Goal: Transaction & Acquisition: Register for event/course

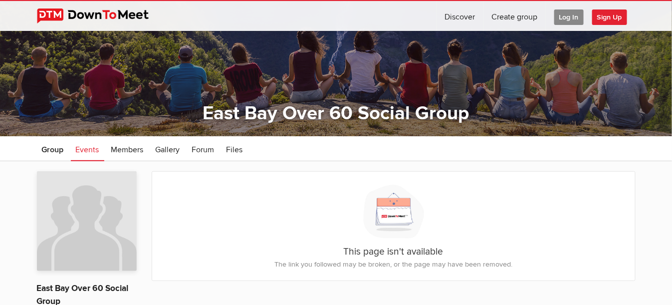
scroll to position [50, 0]
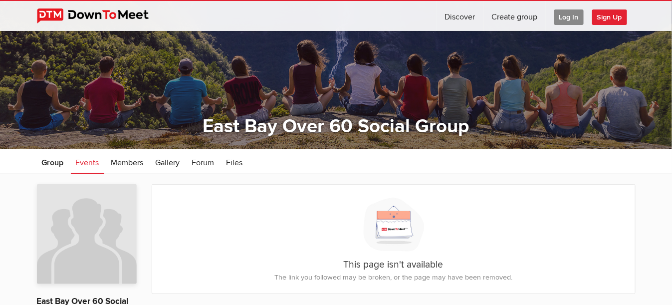
click at [611, 17] on span "Sign Up" at bounding box center [610, 16] width 35 height 15
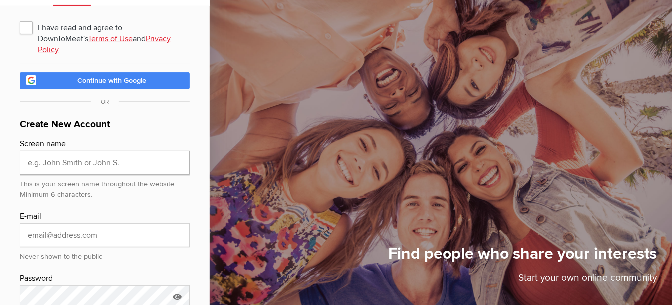
click at [98, 152] on input "text" at bounding box center [105, 163] width 170 height 24
type input "Benjamin"
click at [84, 223] on input "email" at bounding box center [105, 235] width 170 height 24
type input "Benjamin.Chen48@Gmail.Com"
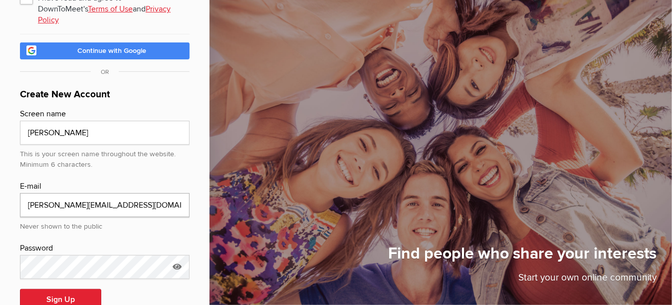
scroll to position [96, 0]
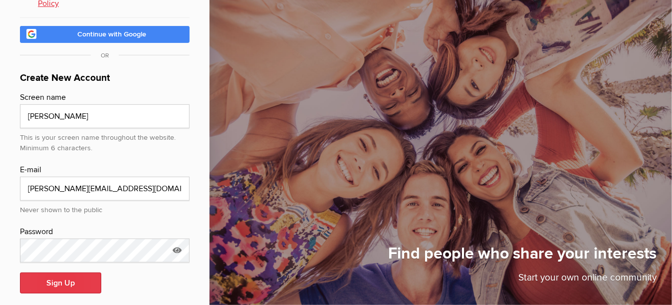
click at [74, 273] on button "Sign Up" at bounding box center [60, 283] width 81 height 21
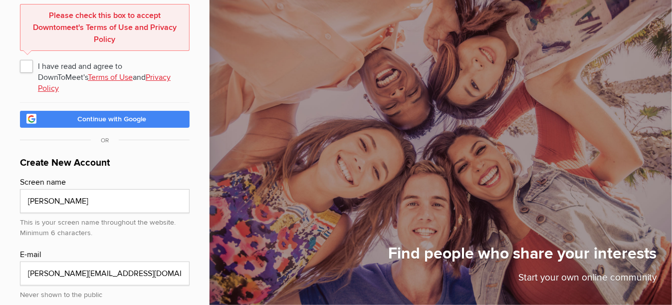
scroll to position [49, 0]
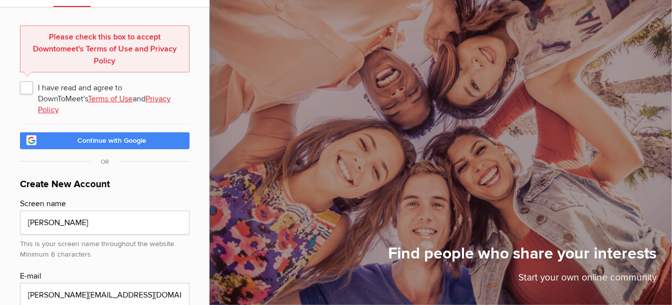
click at [28, 88] on span "I have read and agree to DownToMeet's Terms of Use and Privacy Policy" at bounding box center [105, 87] width 170 height 18
click at [20, 78] on input "I have read and agree to DownToMeet's Terms of Use and Privacy Policy" at bounding box center [19, 78] width 0 height 0
checkbox input "true"
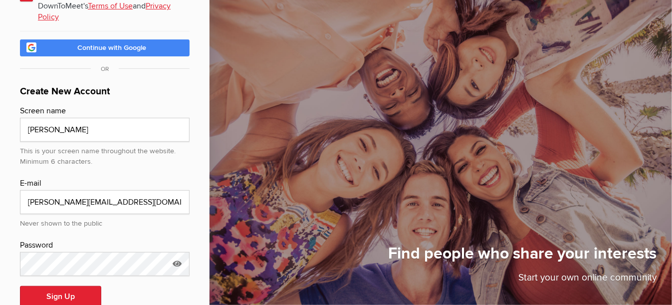
scroll to position [96, 0]
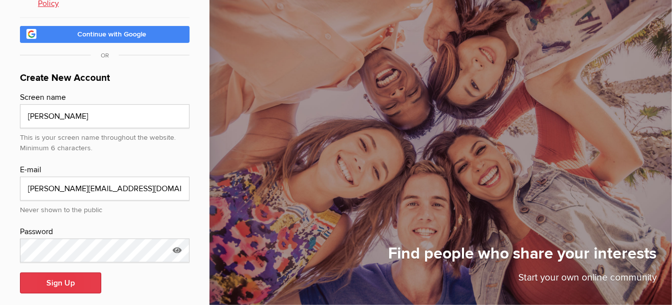
click at [69, 273] on button "Sign Up" at bounding box center [60, 283] width 81 height 21
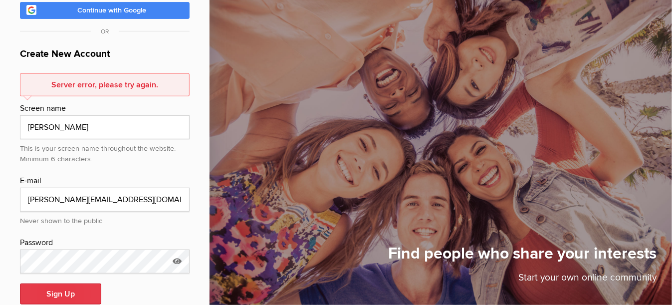
scroll to position [131, 0]
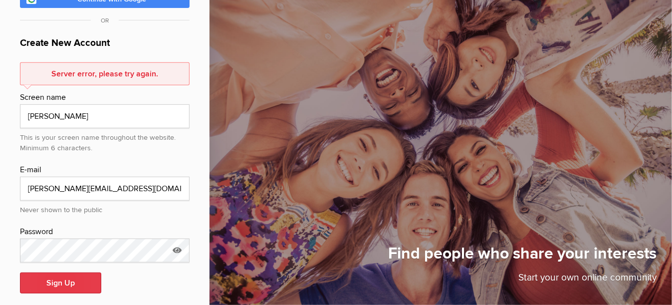
click at [74, 273] on button "Sign Up" at bounding box center [60, 283] width 81 height 21
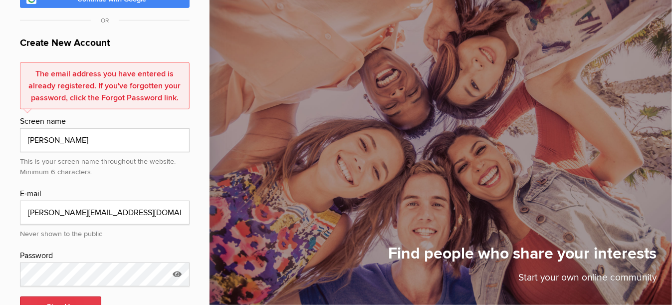
click at [65, 297] on button "Sign Up" at bounding box center [60, 307] width 81 height 21
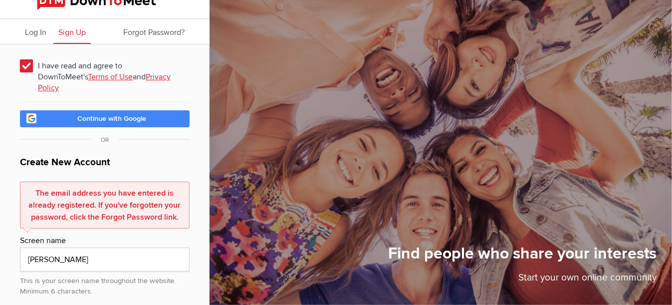
scroll to position [0, 0]
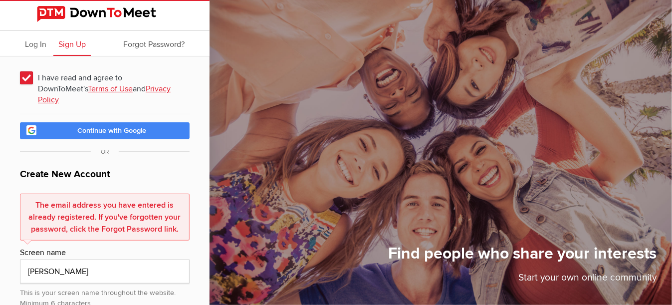
click at [112, 126] on span "Continue with Google" at bounding box center [111, 130] width 69 height 8
click at [37, 45] on span "Log In" at bounding box center [35, 44] width 21 height 10
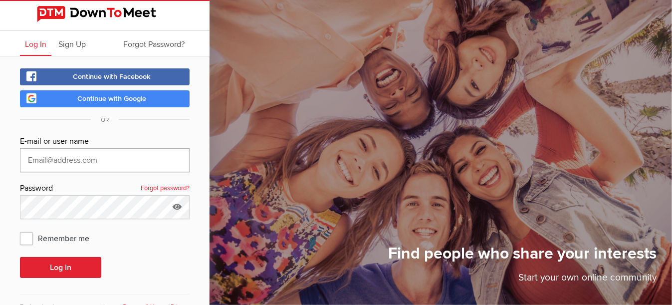
type input "Benjamin.Chen48@Gmail.Com"
click at [26, 239] on span "Remember me" at bounding box center [59, 238] width 79 height 18
click at [20, 229] on input "Remember me" at bounding box center [19, 229] width 0 height 0
checkbox input "true"
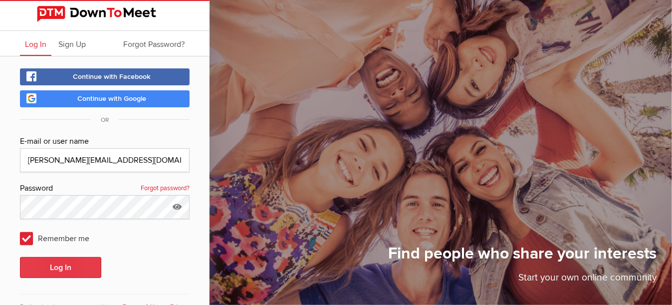
click at [70, 269] on button "Log In" at bounding box center [60, 267] width 81 height 21
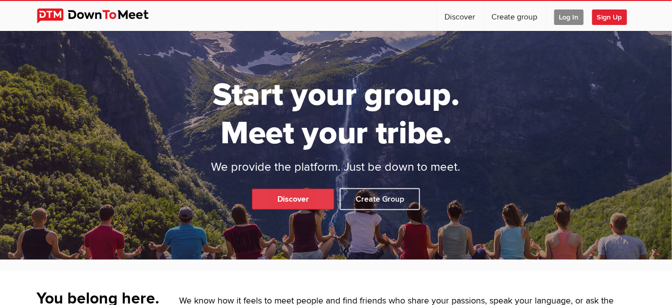
click at [296, 199] on link "Discover" at bounding box center [293, 199] width 82 height 21
select select "null"
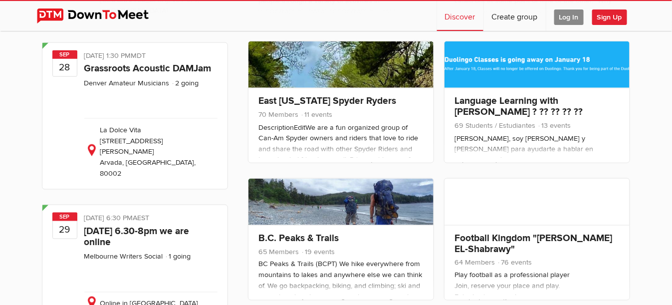
scroll to position [1697, 0]
